Goal: Information Seeking & Learning: Learn about a topic

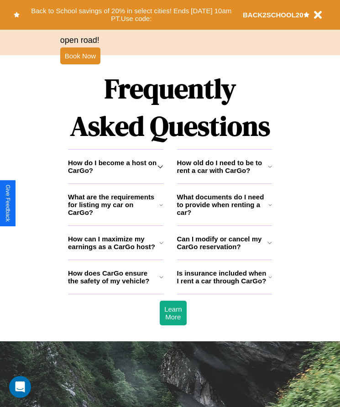
scroll to position [1190, 0]
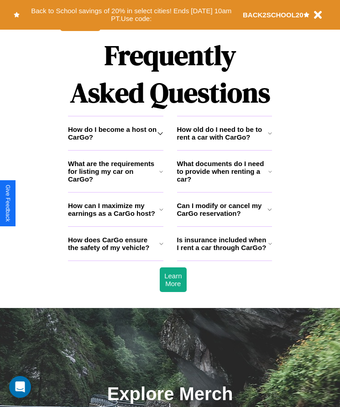
click at [224, 217] on h3 "Can I modify or cancel my CarGo reservation?" at bounding box center [222, 210] width 91 height 16
click at [270, 175] on icon at bounding box center [270, 171] width 4 height 7
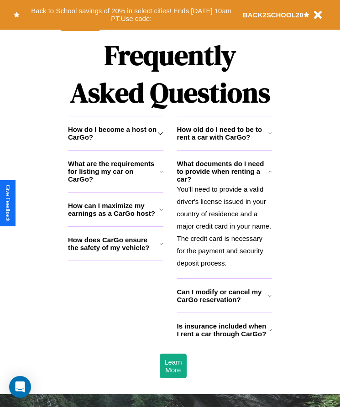
click at [115, 183] on h3 "What are the requirements for listing my car on CarGo?" at bounding box center [113, 171] width 91 height 23
click at [115, 251] on h3 "How does CarGo ensure the safety of my vehicle?" at bounding box center [113, 244] width 91 height 16
click at [115, 217] on h3 "How can I maximize my earnings as a CarGo host?" at bounding box center [113, 210] width 91 height 16
click at [161, 175] on icon at bounding box center [161, 171] width 4 height 7
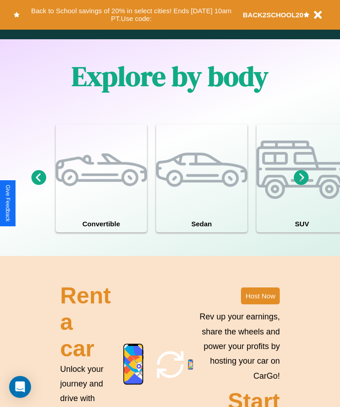
scroll to position [697, 0]
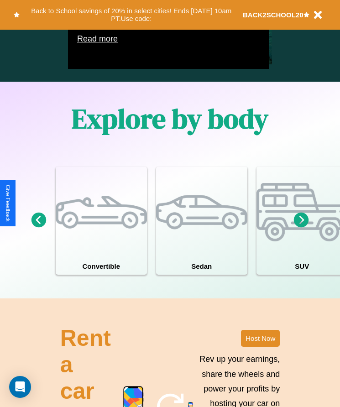
click at [301, 228] on icon at bounding box center [301, 220] width 15 height 15
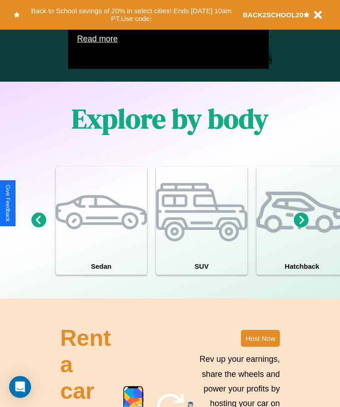
click at [38, 228] on icon at bounding box center [38, 220] width 15 height 15
